Goal: Contribute content

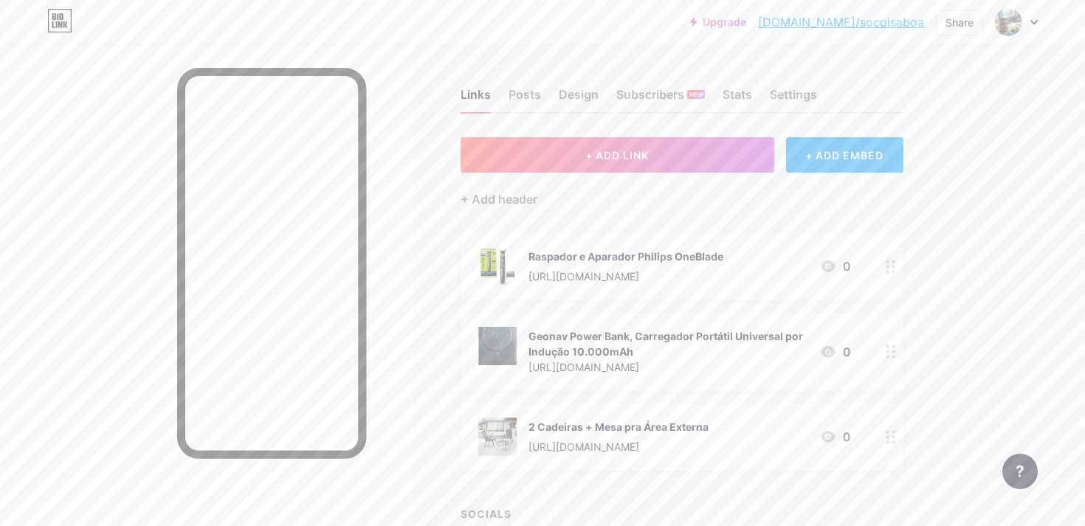
scroll to position [32, 0]
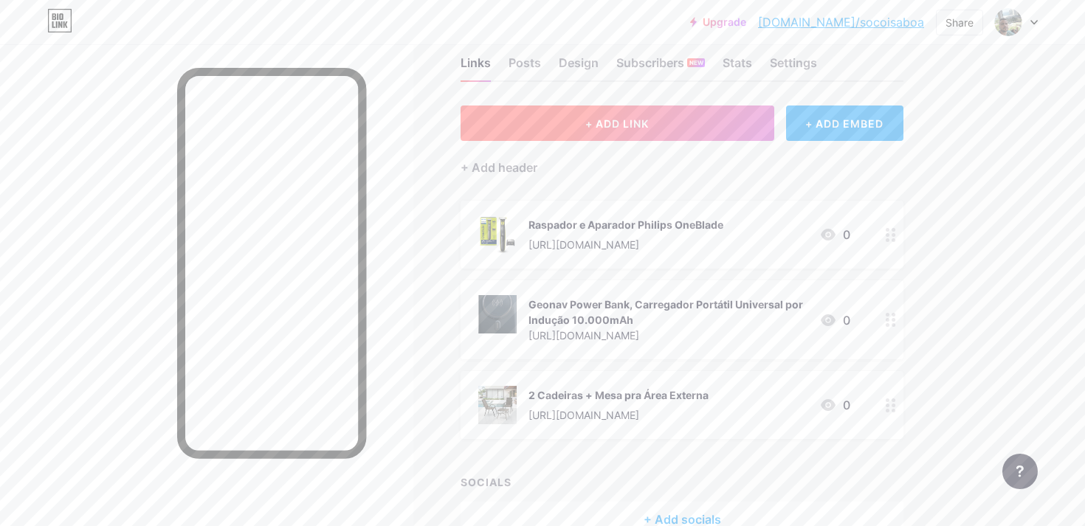
click at [611, 131] on button "+ ADD LINK" at bounding box center [617, 123] width 314 height 35
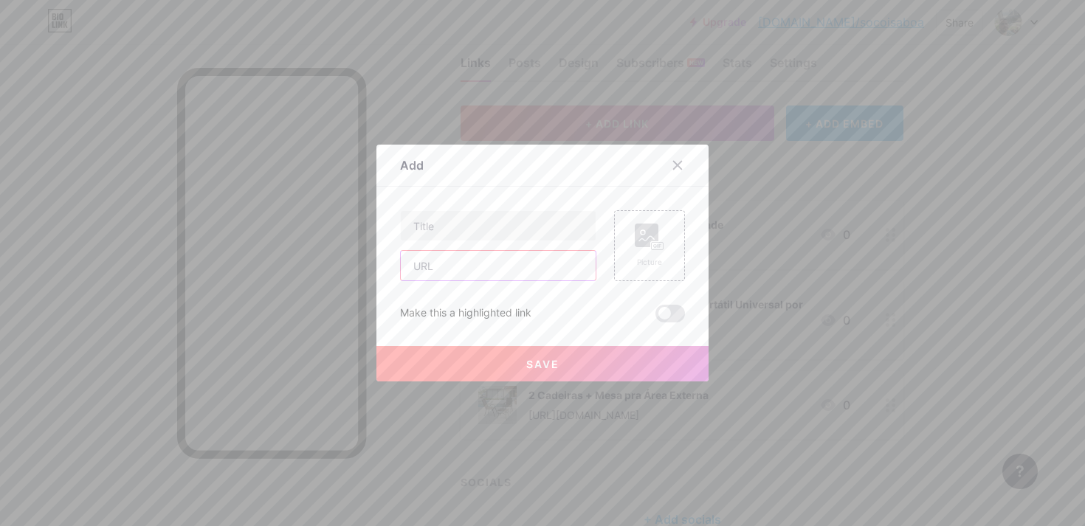
click at [531, 258] on input "text" at bounding box center [498, 266] width 195 height 30
paste input "[URL][DOMAIN_NAME]"
type input "[URL][DOMAIN_NAME]"
click at [511, 227] on input "text" at bounding box center [498, 226] width 195 height 30
type input "Sanduícheira e Gril Press [GEOGRAPHIC_DATA]"
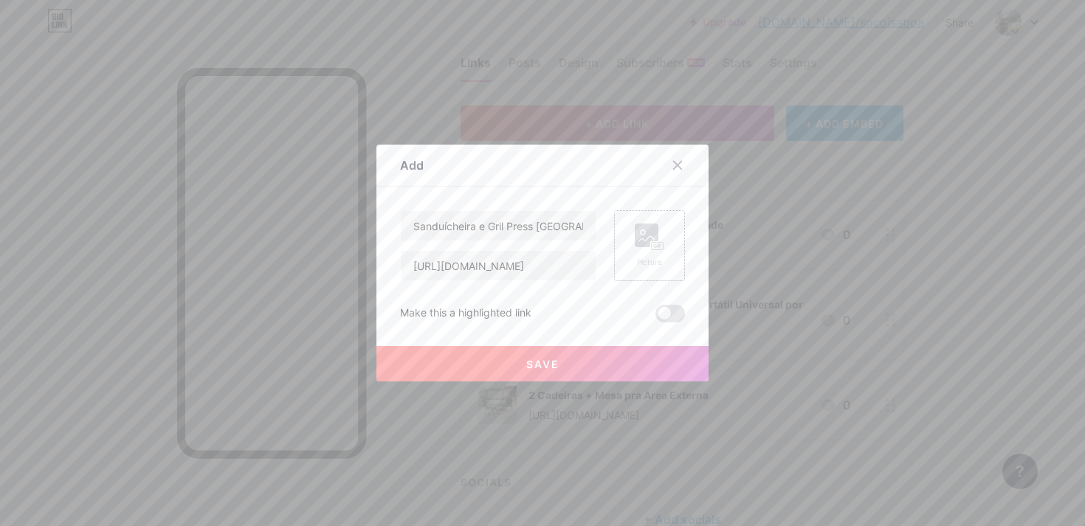
click at [657, 257] on div "Picture" at bounding box center [650, 262] width 30 height 11
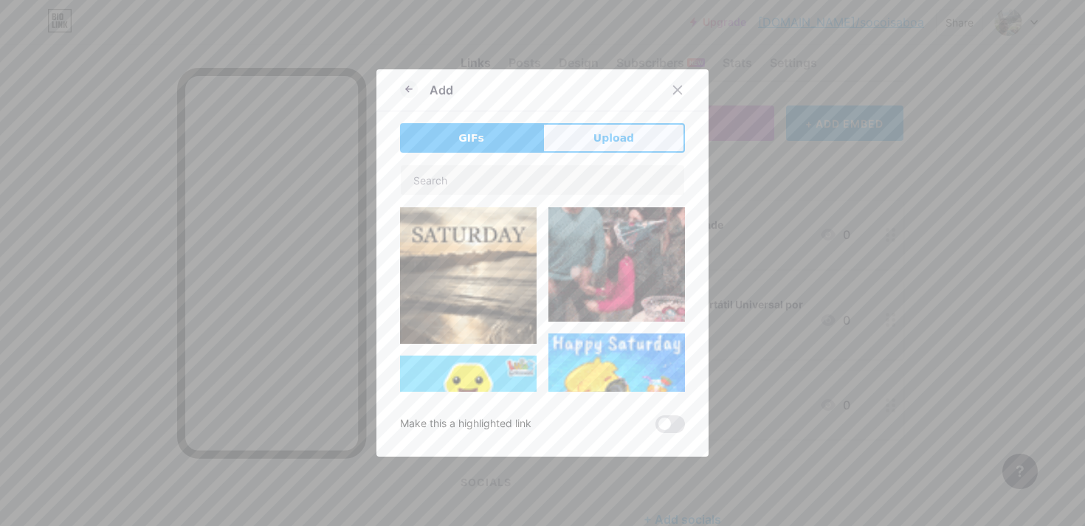
click at [601, 151] on button "Upload" at bounding box center [613, 138] width 142 height 30
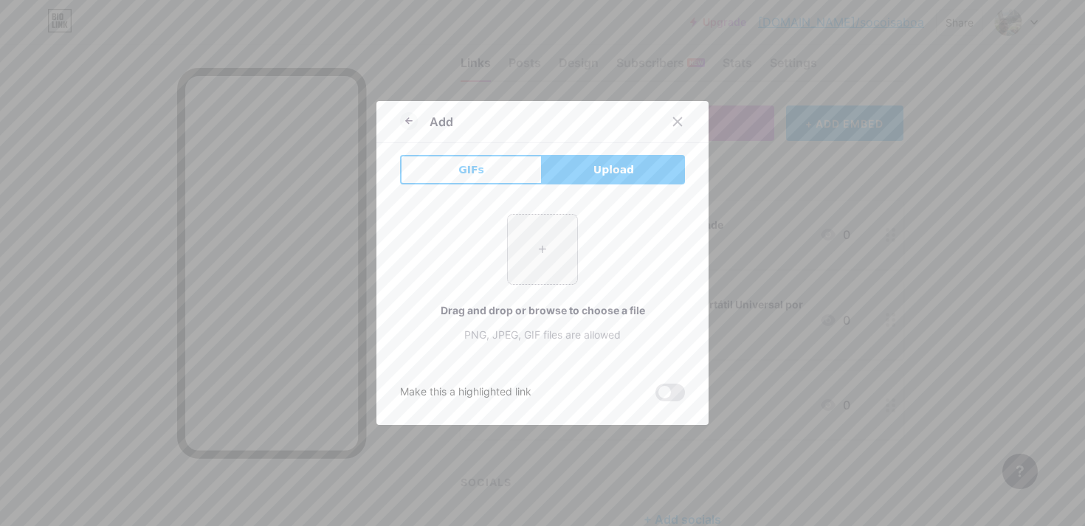
click at [532, 283] on input "file" at bounding box center [542, 249] width 69 height 69
type input "C:\fakepath\linkt3.jpg"
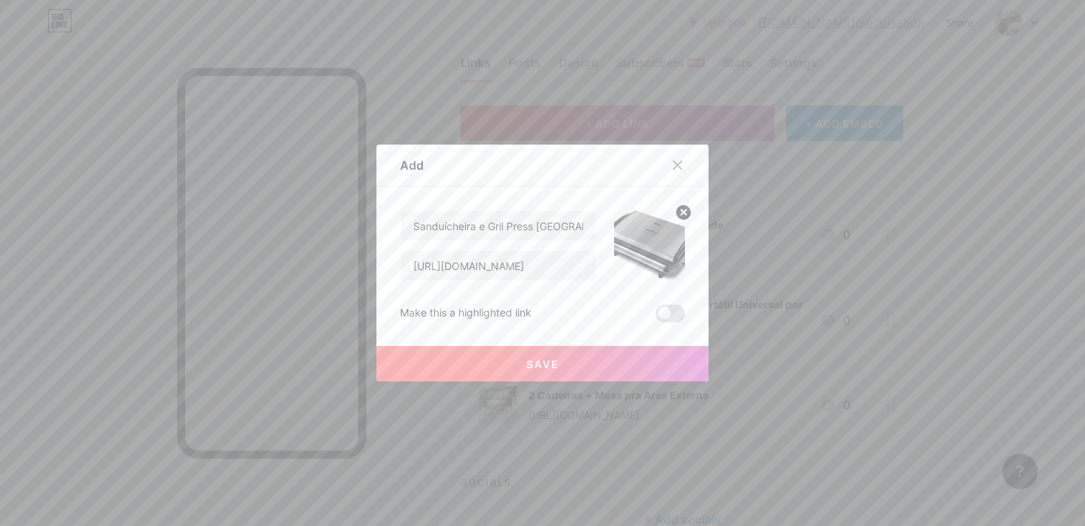
click at [580, 359] on button "Save" at bounding box center [542, 363] width 332 height 35
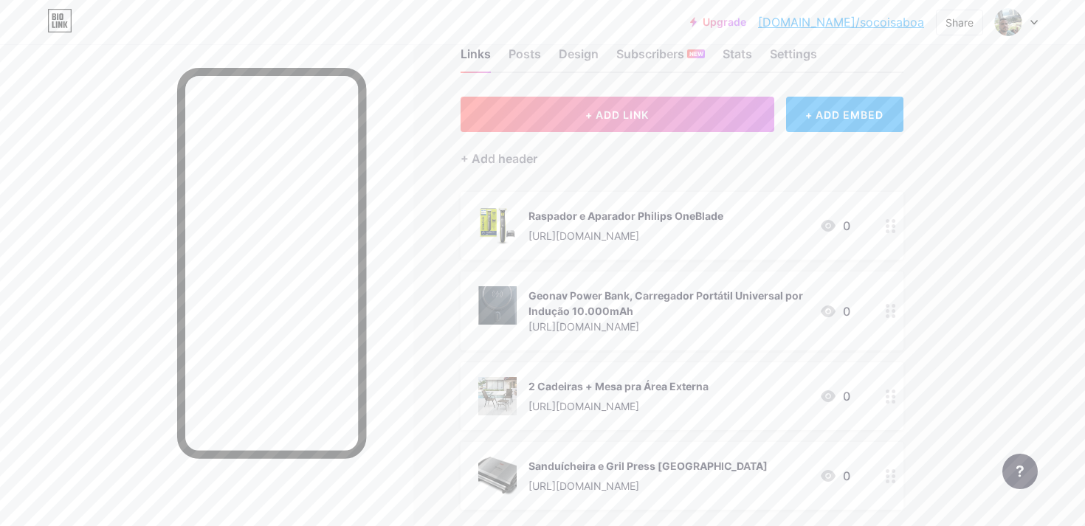
scroll to position [0, 0]
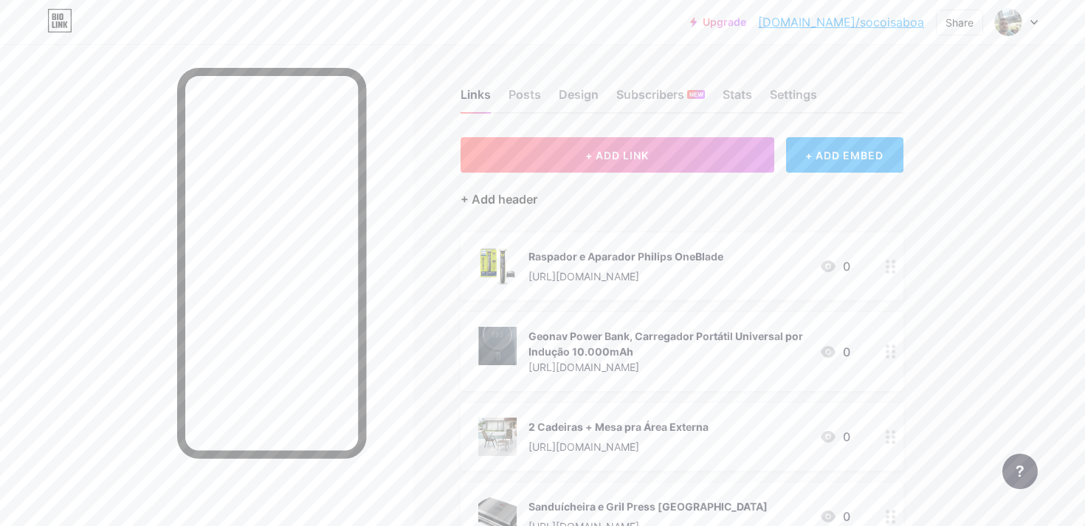
click at [503, 198] on div "+ Add header" at bounding box center [498, 199] width 77 height 18
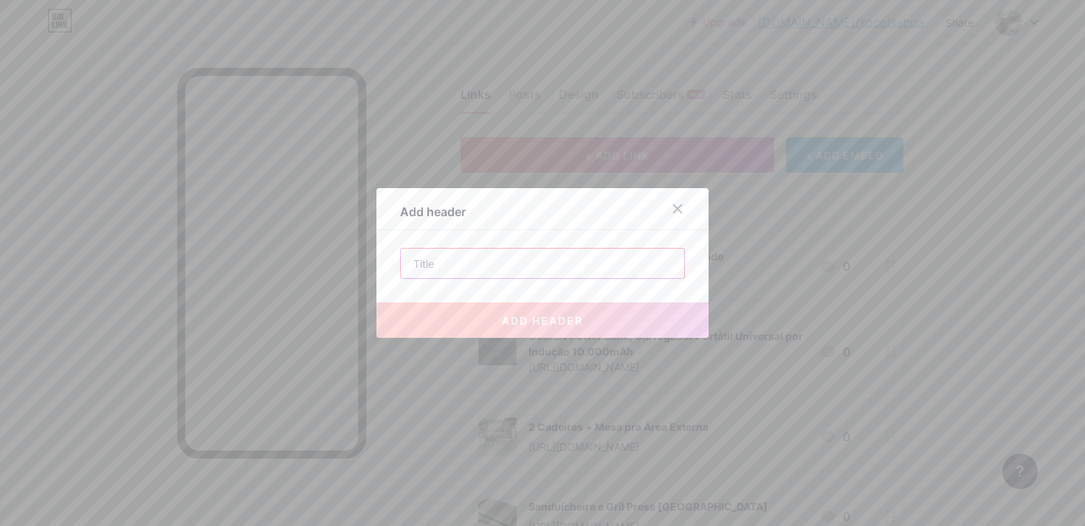
click at [480, 269] on input "text" at bounding box center [542, 264] width 283 height 30
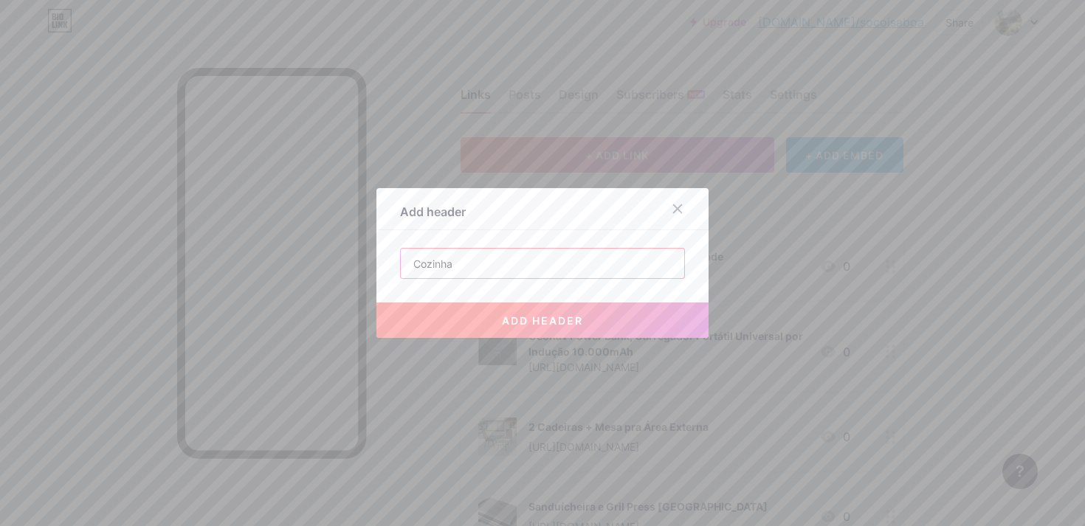
click at [410, 263] on input "Cozinha" at bounding box center [542, 264] width 283 height 30
type input "Da Cozinha"
click at [537, 327] on button "add header" at bounding box center [542, 320] width 332 height 35
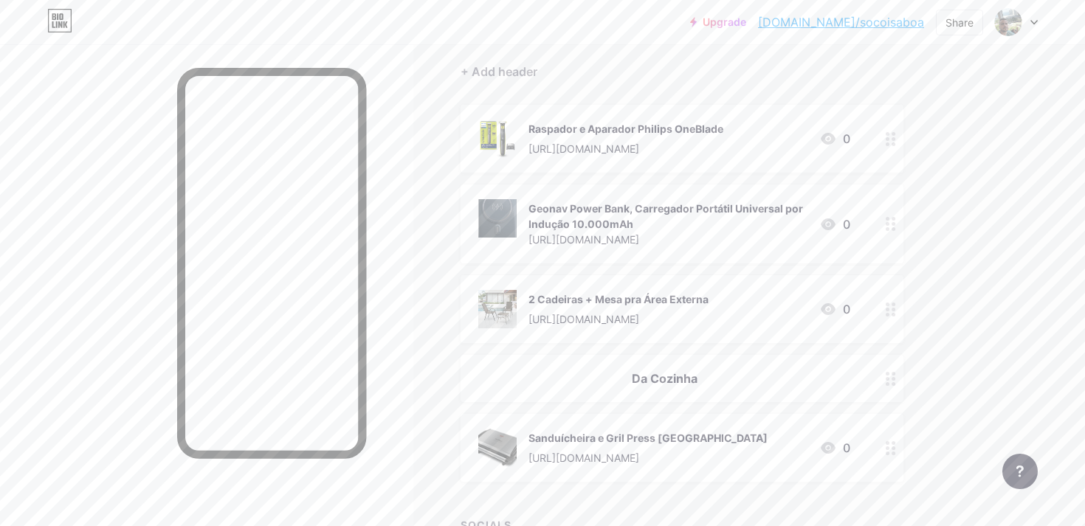
scroll to position [125, 0]
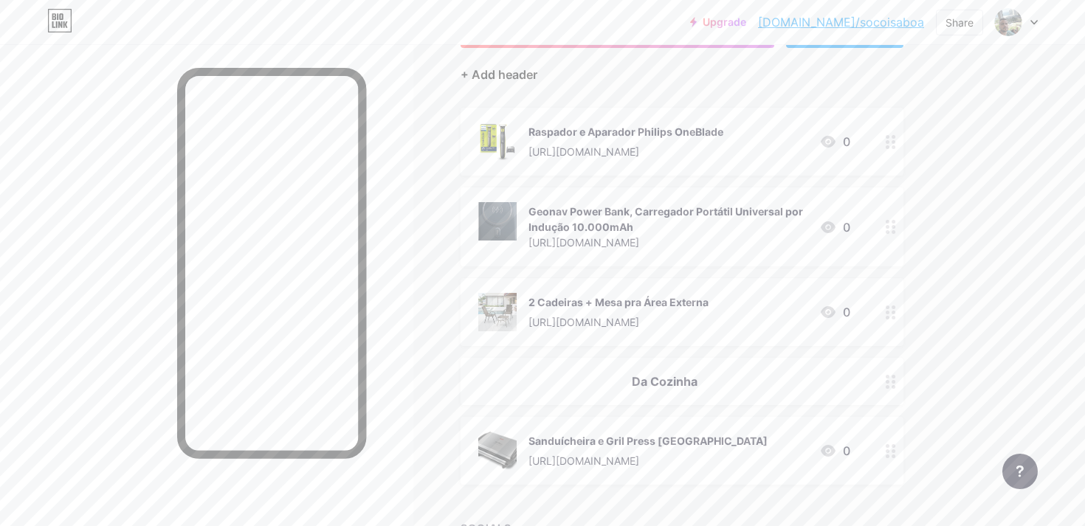
click at [501, 69] on div "+ Add header" at bounding box center [498, 75] width 77 height 18
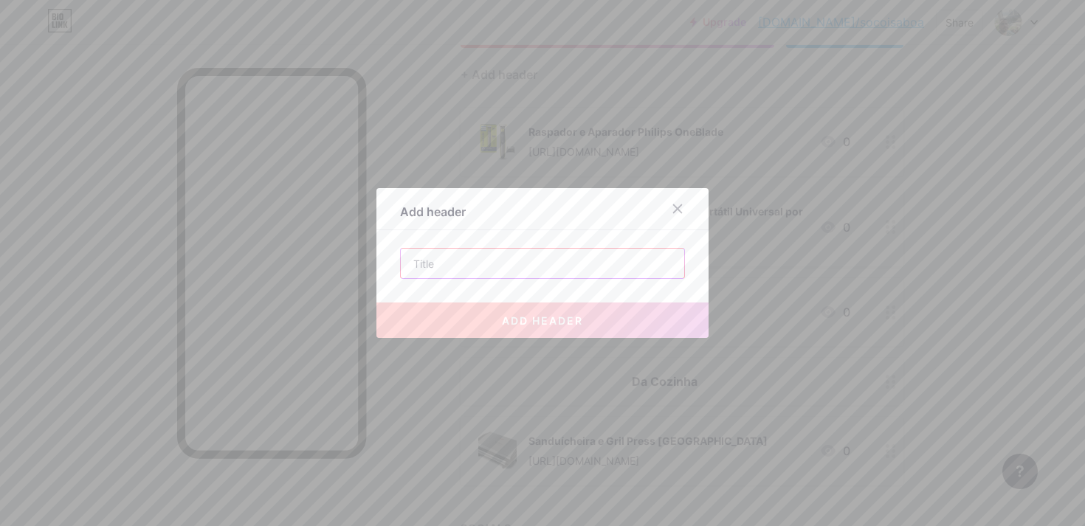
click at [499, 262] on input "text" at bounding box center [542, 264] width 283 height 30
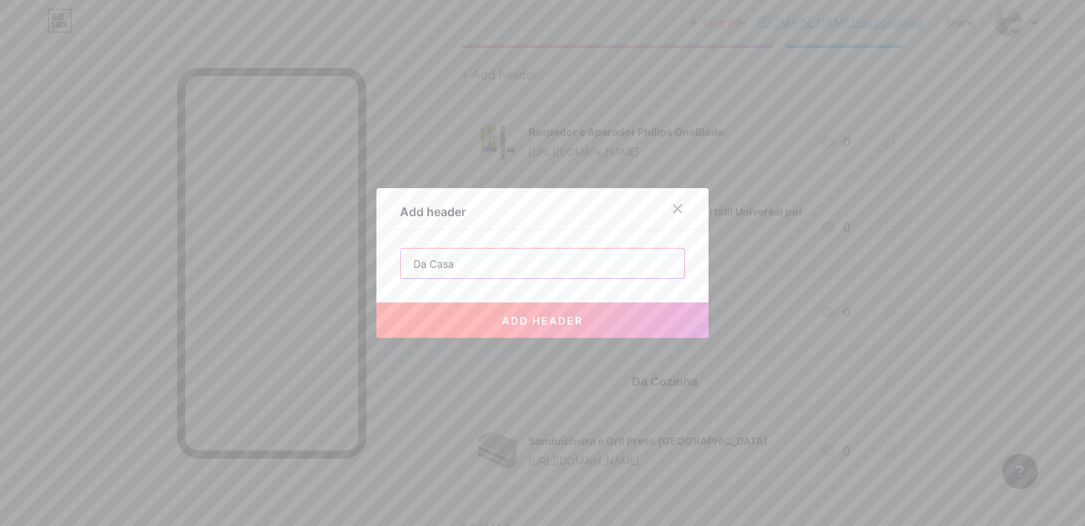
type input "Da Casa"
click at [558, 325] on span "add header" at bounding box center [542, 320] width 81 height 13
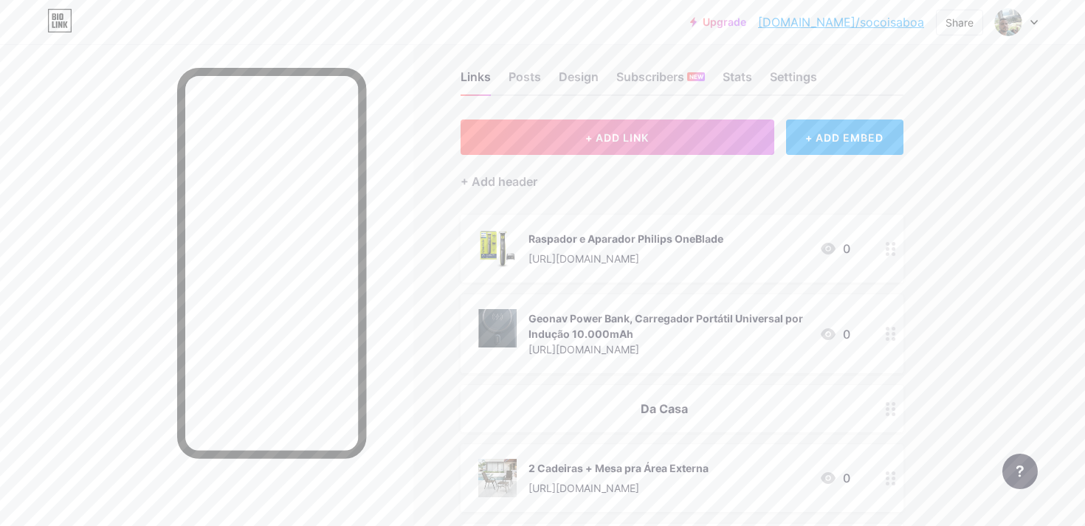
scroll to position [0, 0]
